Goal: Information Seeking & Learning: Compare options

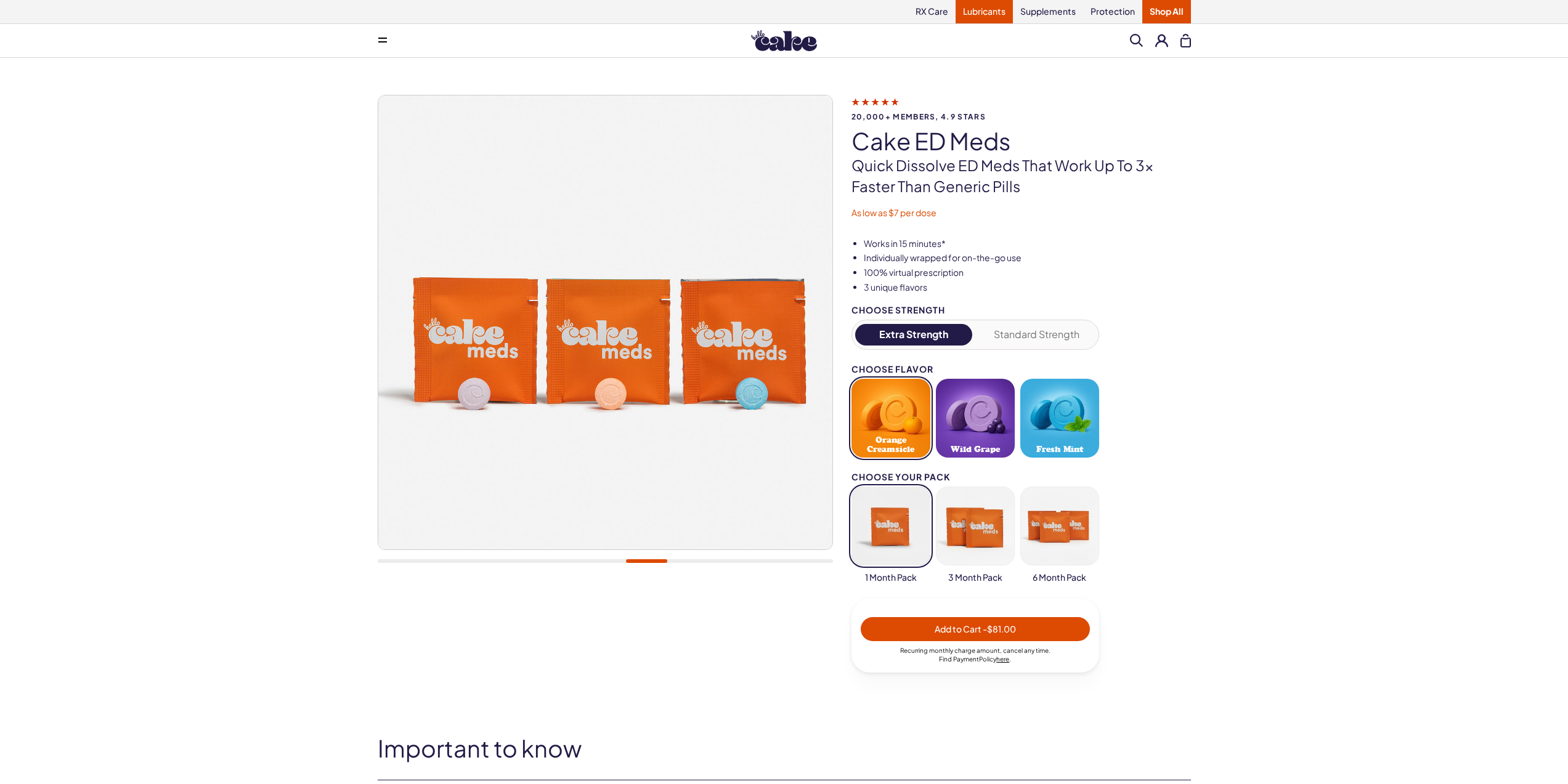
click at [980, 11] on link "Lubricants" at bounding box center [984, 12] width 58 height 23
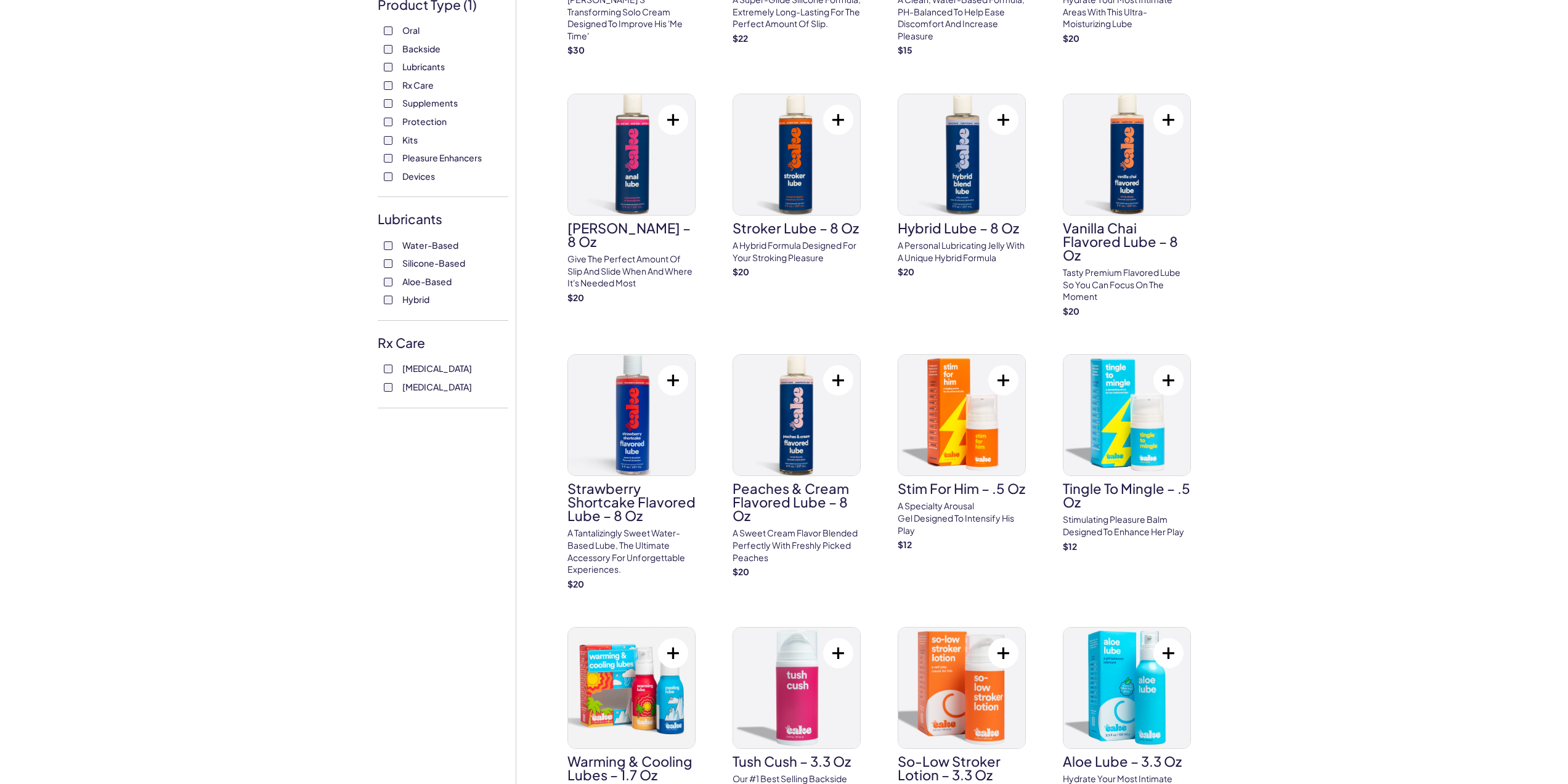
scroll to position [280, 0]
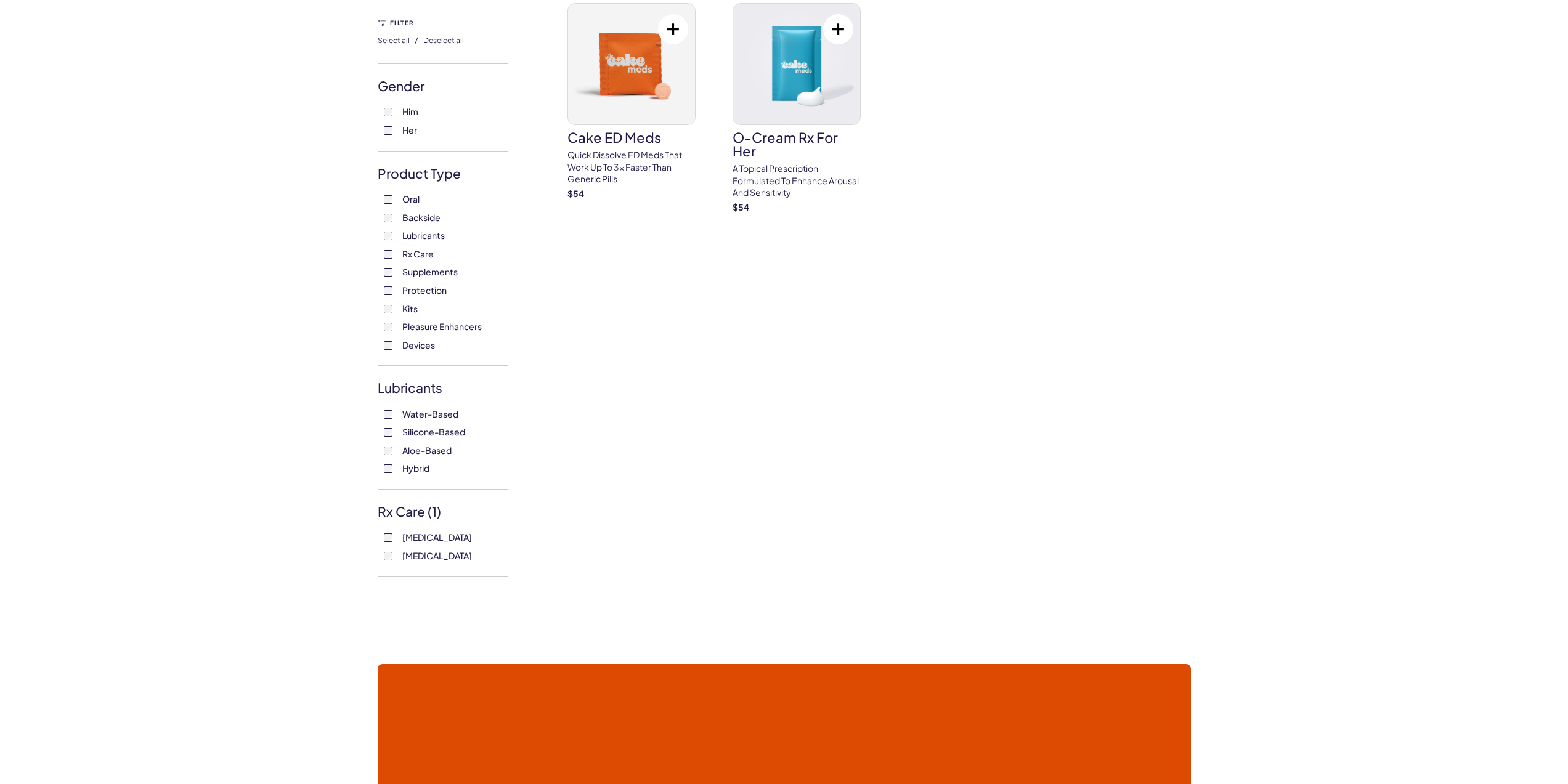
scroll to position [111, 0]
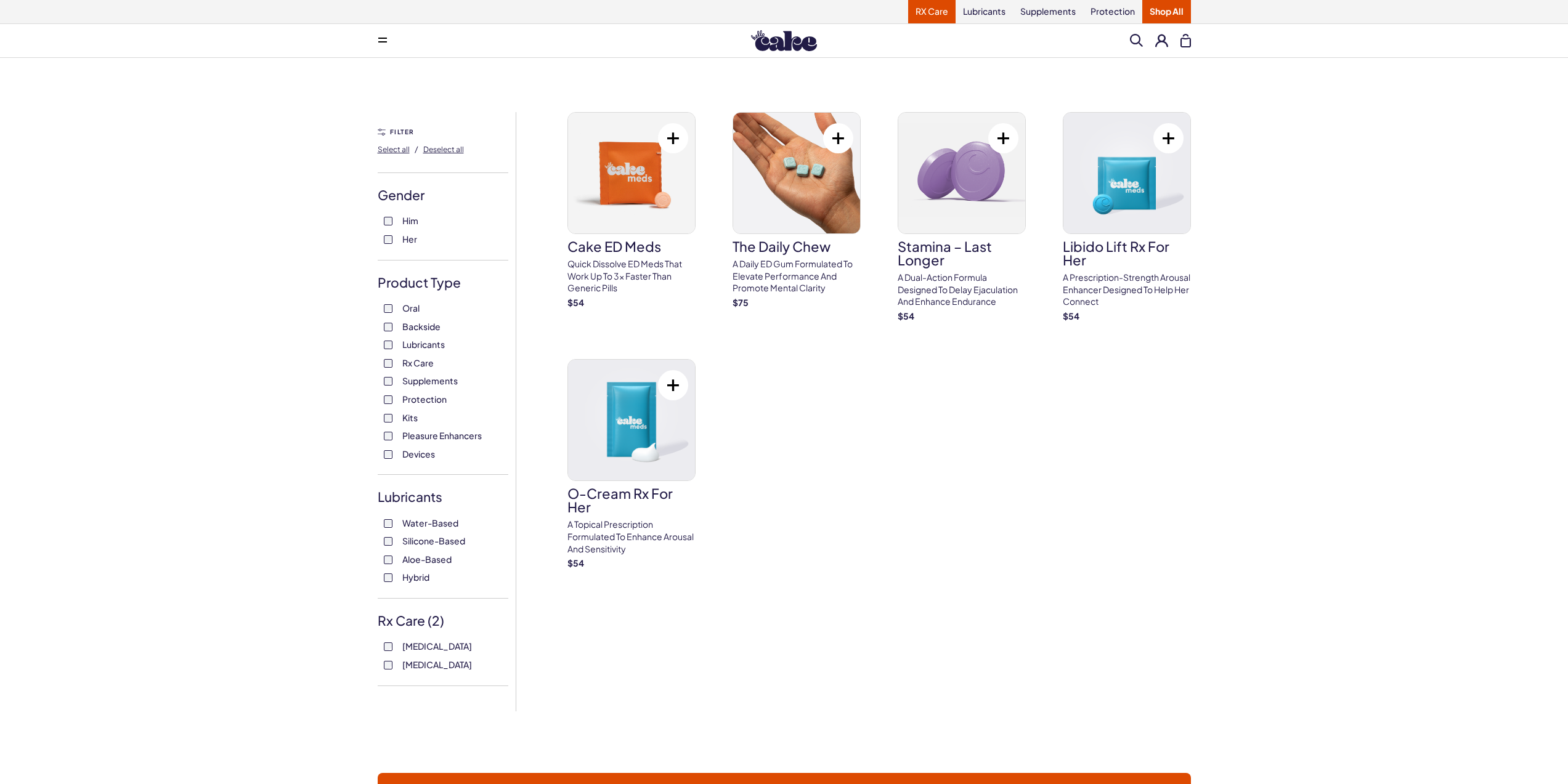
click at [930, 12] on link "RX Care" at bounding box center [931, 12] width 48 height 23
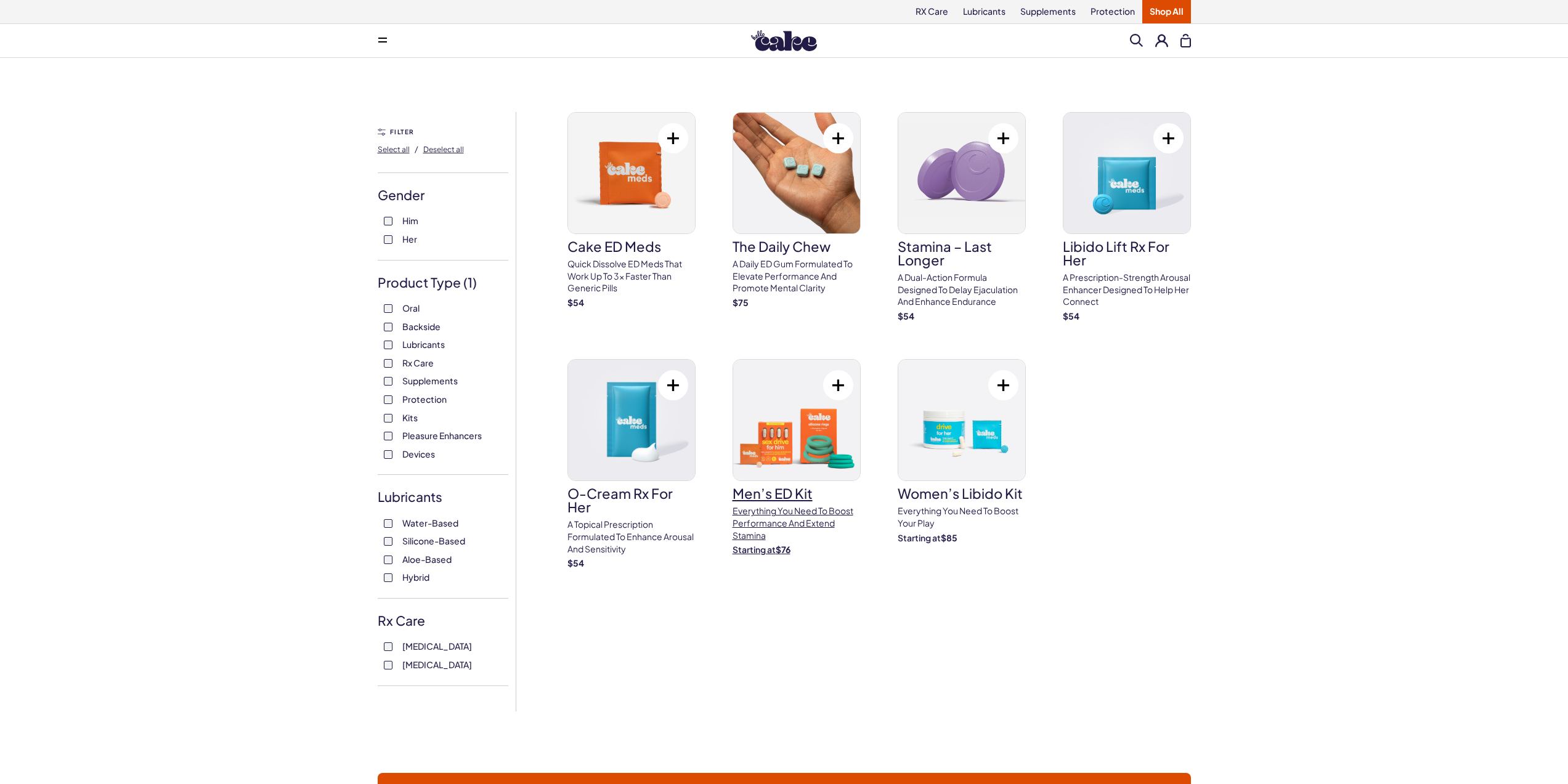
click at [802, 432] on img at bounding box center [796, 419] width 127 height 121
click at [953, 244] on h3 "Stamina – Last Longer" at bounding box center [961, 253] width 128 height 27
